Goal: Task Accomplishment & Management: Manage account settings

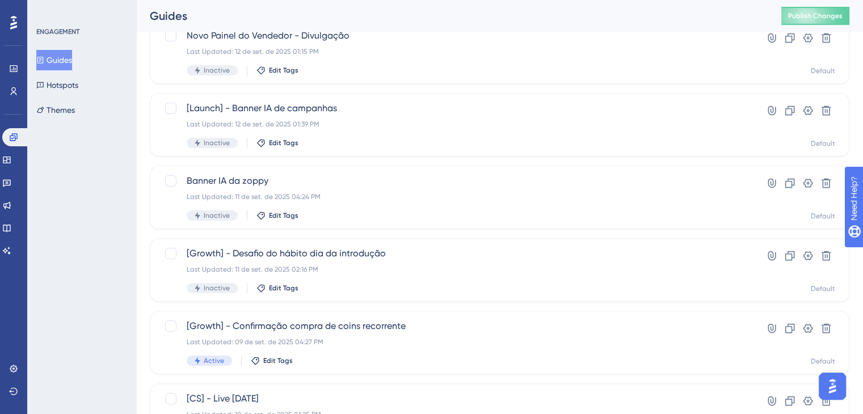
scroll to position [235, 0]
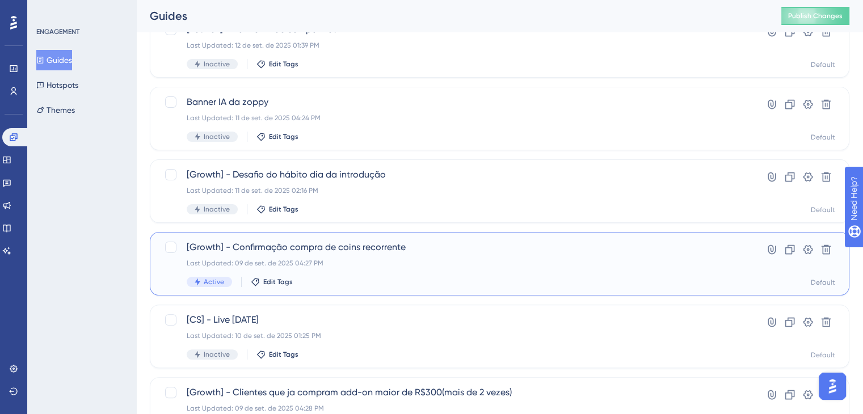
click at [334, 237] on div "[Growth] - Confirmação compra de coins recorrente Last Updated: 09 de set. de 2…" at bounding box center [500, 264] width 700 height 64
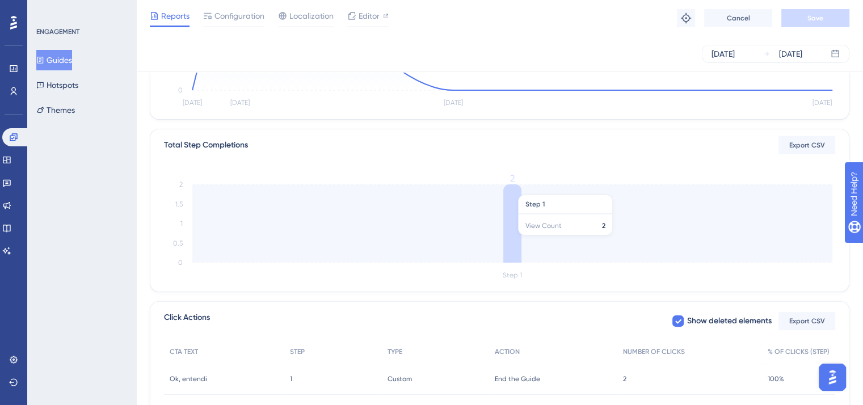
scroll to position [291, 0]
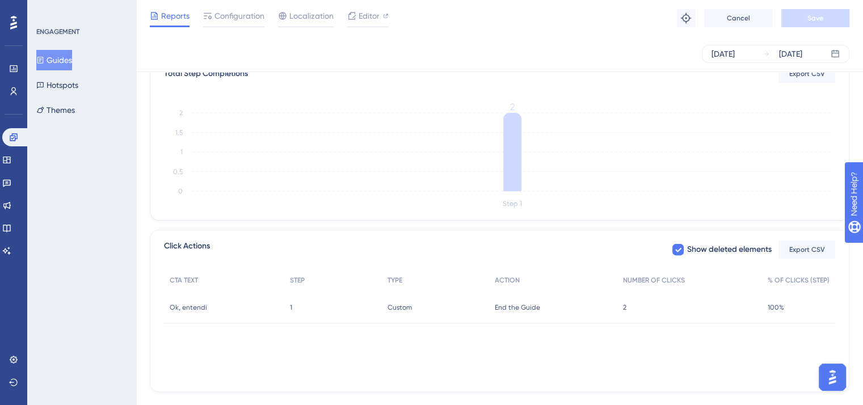
click at [70, 58] on button "Guides" at bounding box center [54, 60] width 36 height 20
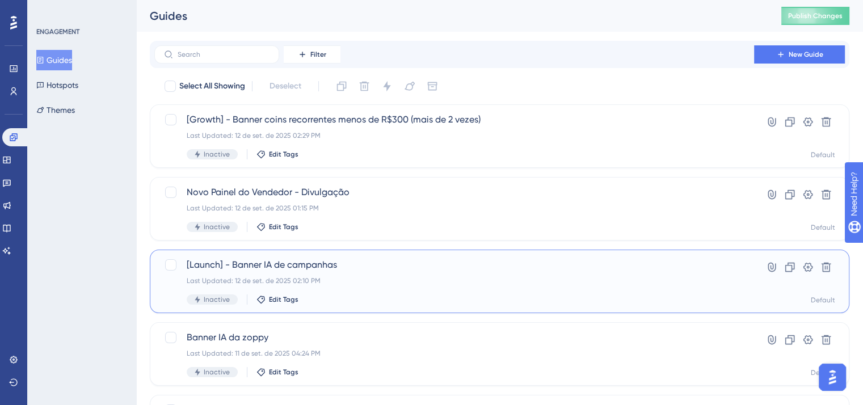
click at [258, 271] on span "[Launch] - Banner IA de campanhas" at bounding box center [454, 265] width 535 height 14
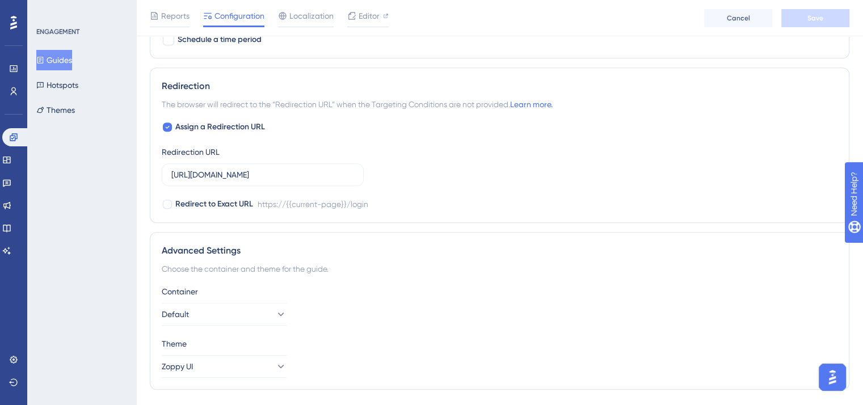
scroll to position [801, 0]
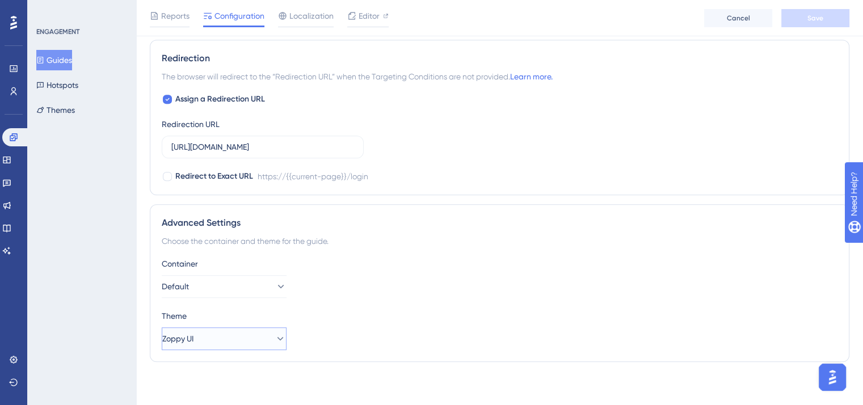
click at [229, 338] on button "Zoppy UI" at bounding box center [224, 338] width 125 height 23
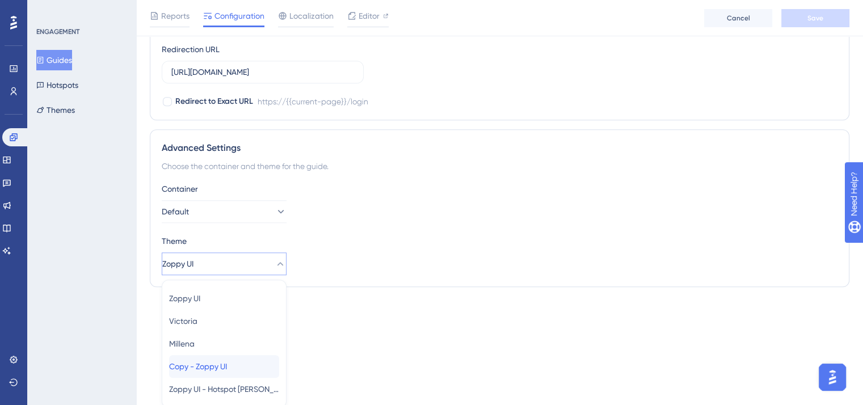
click at [227, 360] on span "Copy - Zoppy UI" at bounding box center [198, 367] width 58 height 14
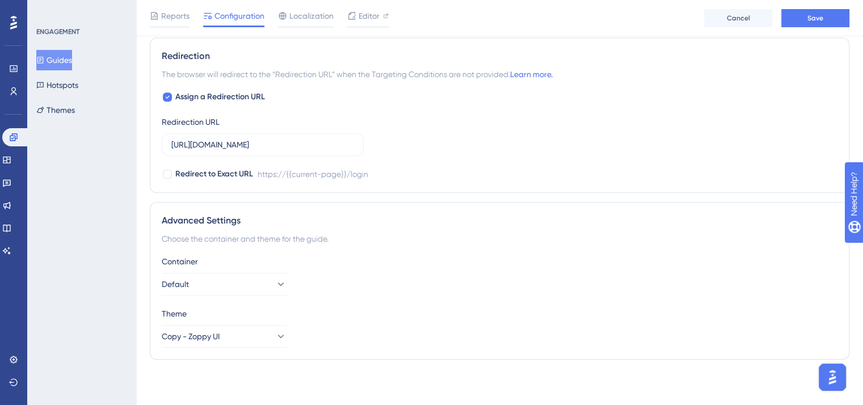
scroll to position [801, 0]
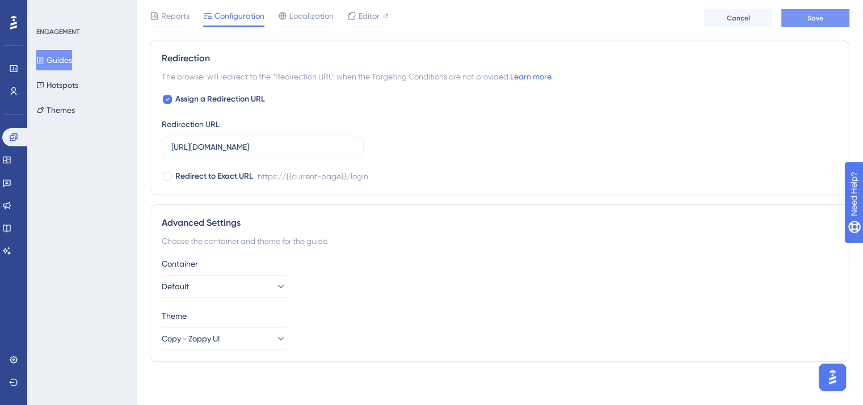
click at [831, 24] on button "Save" at bounding box center [815, 18] width 68 height 18
click at [202, 332] on span "Copy - Zoppy UI" at bounding box center [191, 339] width 58 height 14
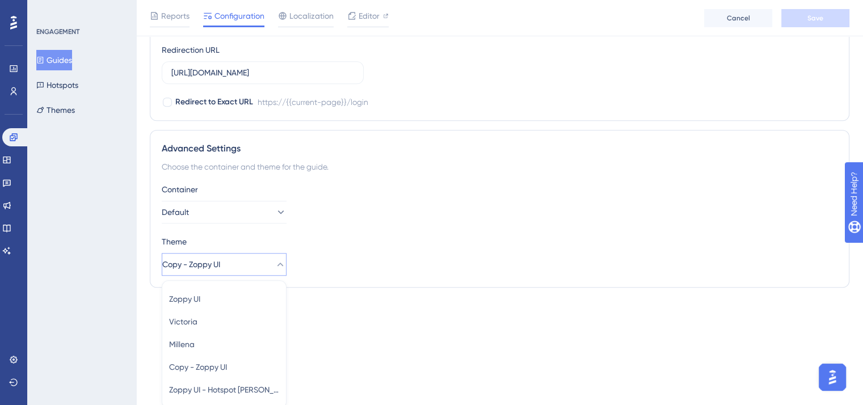
scroll to position [876, 0]
click at [212, 302] on div "Zoppy UI Zoppy UI" at bounding box center [224, 298] width 110 height 23
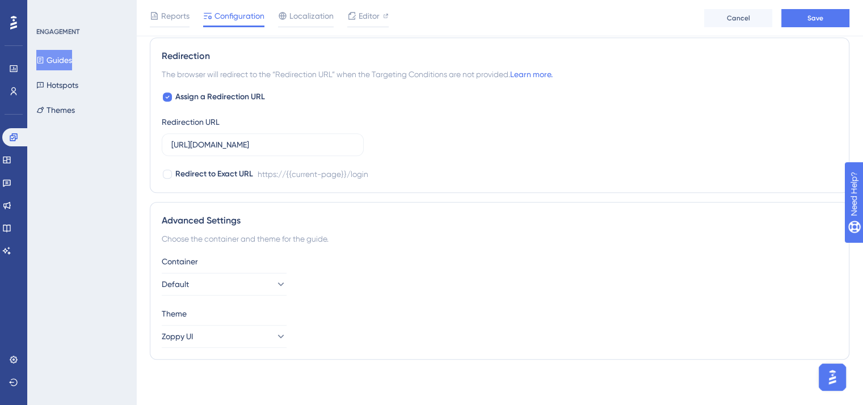
scroll to position [801, 0]
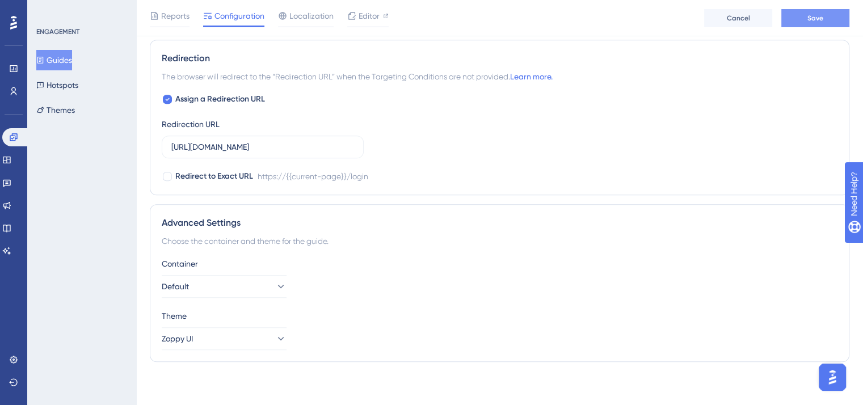
click at [831, 23] on button "Save" at bounding box center [815, 18] width 68 height 18
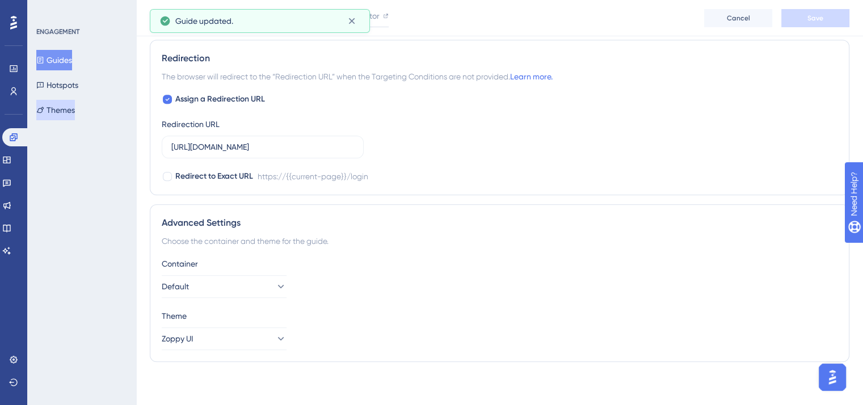
click at [68, 112] on button "Themes" at bounding box center [55, 110] width 39 height 20
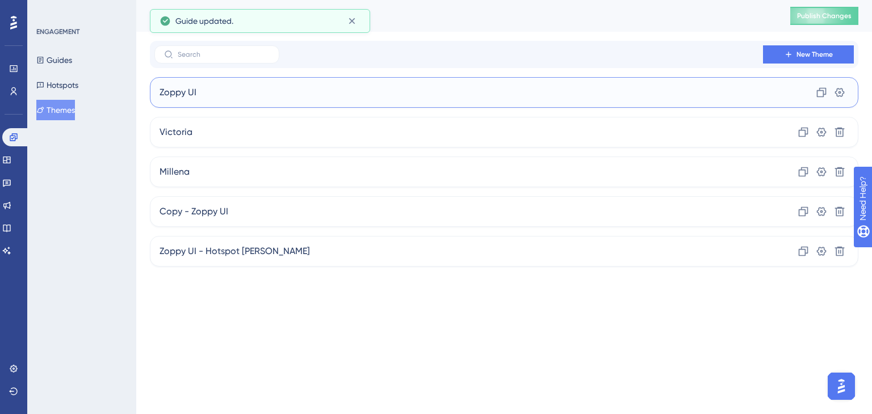
click at [237, 106] on div "Zoppy UI Clone Settings" at bounding box center [504, 92] width 708 height 31
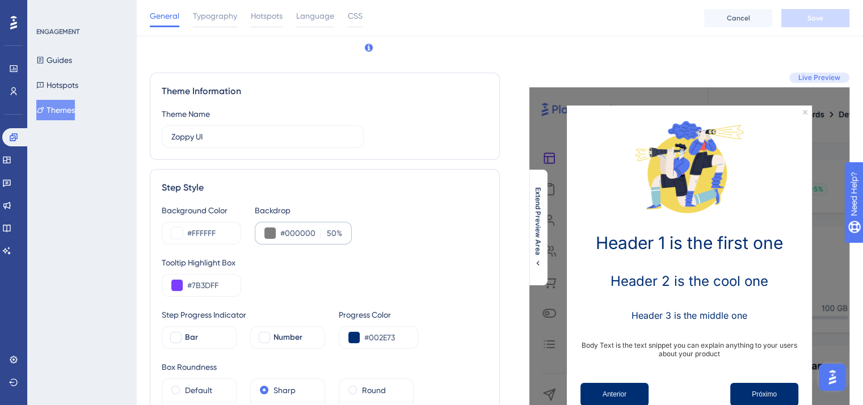
scroll to position [154, 0]
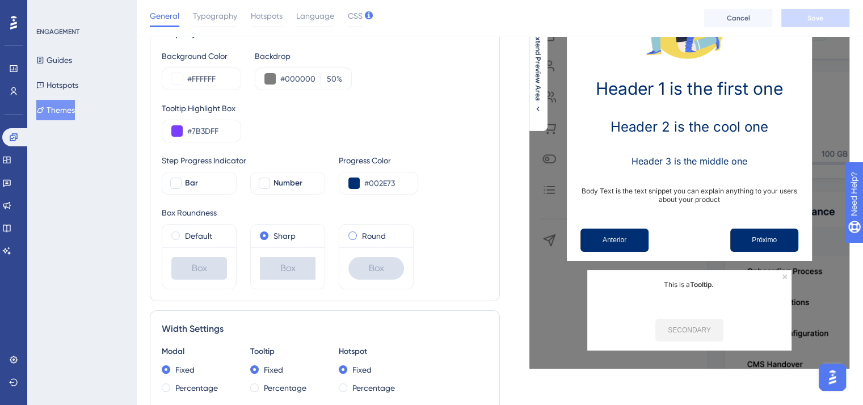
click at [355, 236] on span at bounding box center [352, 236] width 9 height 9
click at [360, 233] on input "radio" at bounding box center [360, 233] width 0 height 0
click at [840, 16] on button "Save" at bounding box center [815, 18] width 68 height 18
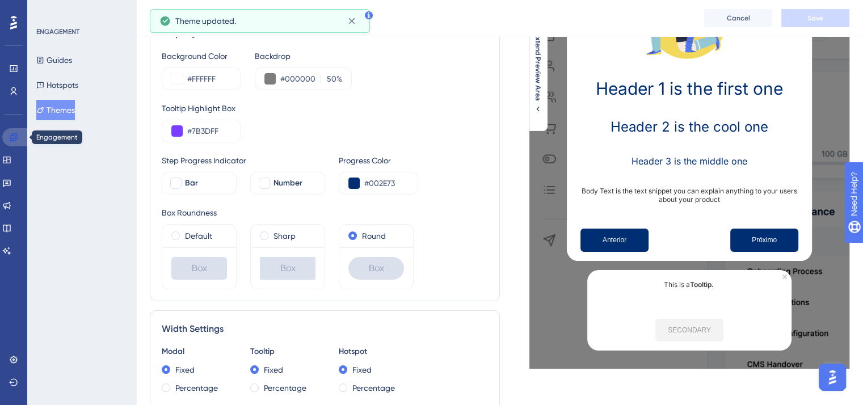
click at [16, 132] on link at bounding box center [15, 137] width 27 height 18
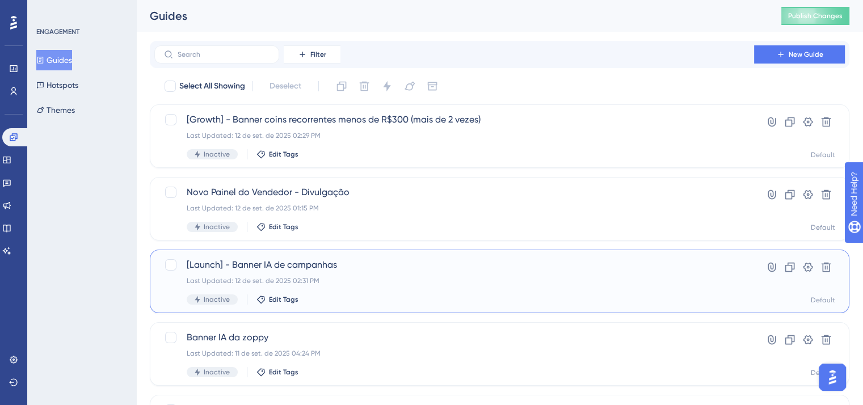
click at [280, 266] on span "[Launch] - Banner IA de campanhas" at bounding box center [454, 265] width 535 height 14
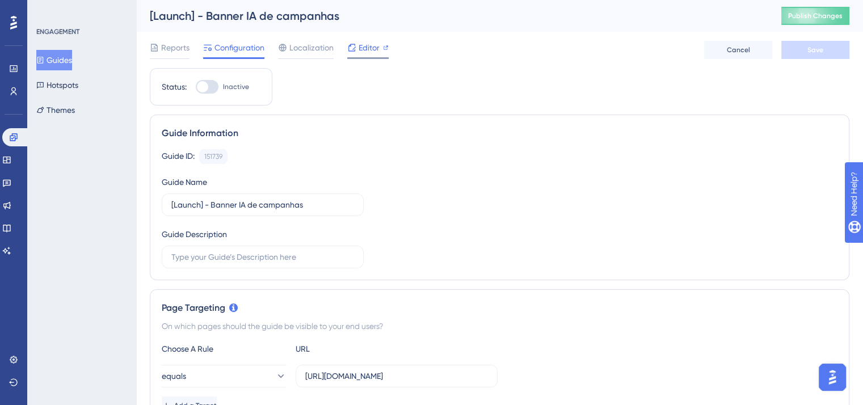
click at [371, 51] on span "Editor" at bounding box center [369, 48] width 21 height 14
